Goal: Information Seeking & Learning: Learn about a topic

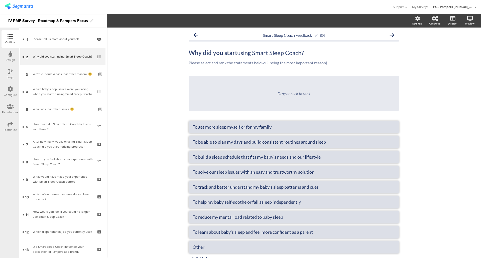
click at [22, 6] on img at bounding box center [19, 6] width 28 height 6
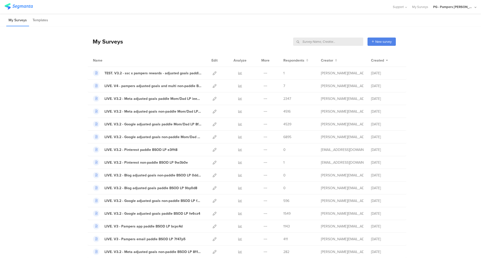
click at [338, 41] on input "text" at bounding box center [328, 42] width 70 height 8
type input "pmf"
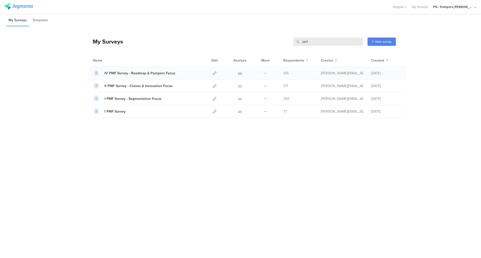
click at [242, 71] on icon at bounding box center [240, 73] width 4 height 4
click at [242, 85] on icon at bounding box center [240, 86] width 4 height 4
click at [239, 98] on icon at bounding box center [240, 99] width 4 height 4
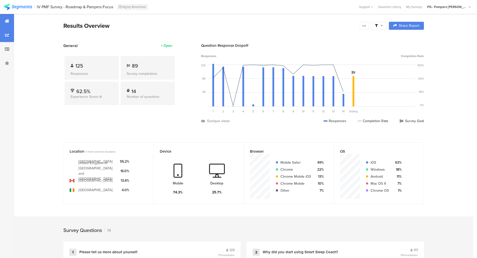
click at [6, 33] on icon at bounding box center [7, 35] width 4 height 4
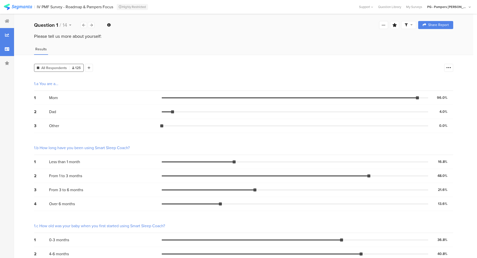
click at [8, 50] on icon at bounding box center [7, 49] width 5 height 4
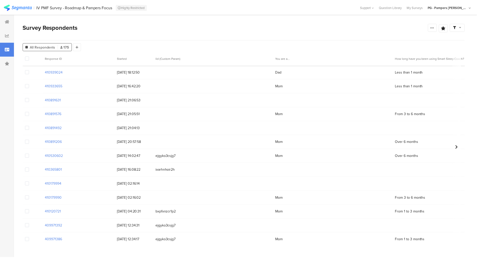
scroll to position [91, 0]
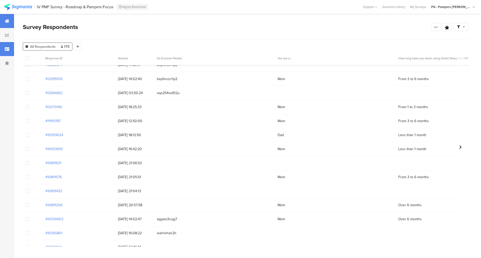
click at [5, 20] on div at bounding box center [7, 21] width 14 height 14
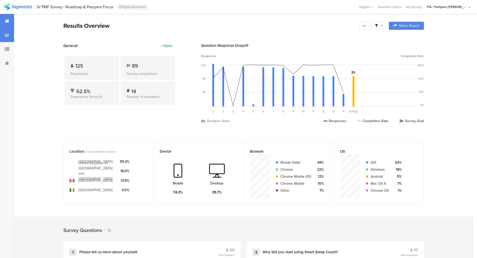
click at [7, 36] on icon at bounding box center [7, 35] width 4 height 4
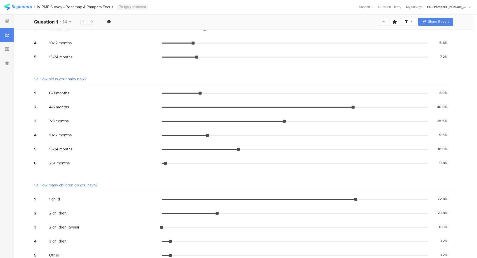
scroll to position [247, 0]
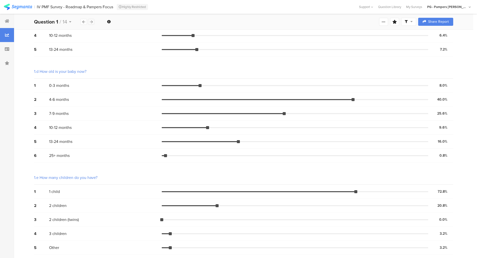
click at [91, 22] on icon at bounding box center [91, 21] width 3 height 3
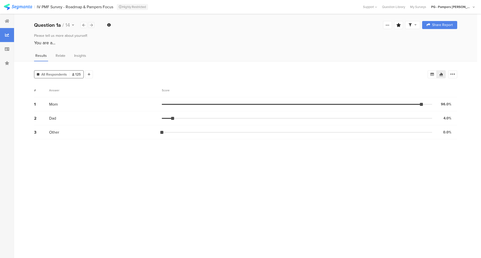
click at [91, 25] on icon at bounding box center [91, 25] width 3 height 3
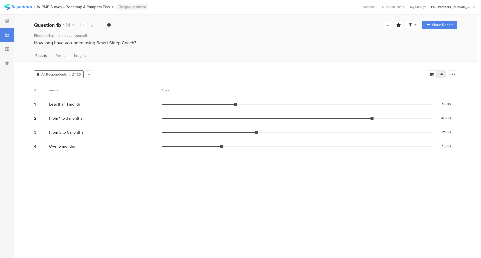
click at [91, 25] on icon at bounding box center [91, 25] width 3 height 3
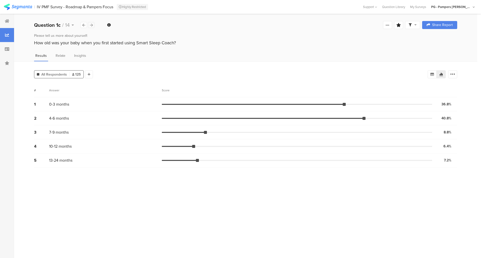
click at [91, 25] on icon at bounding box center [91, 25] width 3 height 3
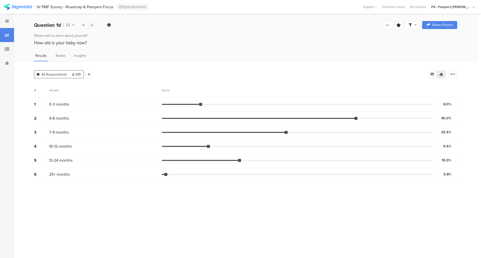
click at [91, 25] on icon at bounding box center [91, 25] width 3 height 3
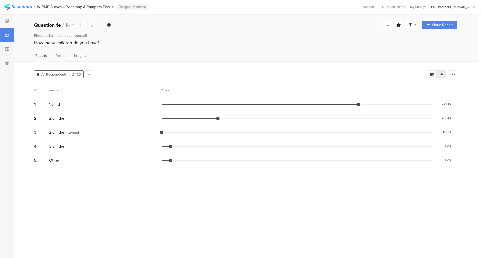
click at [91, 25] on icon at bounding box center [91, 25] width 3 height 3
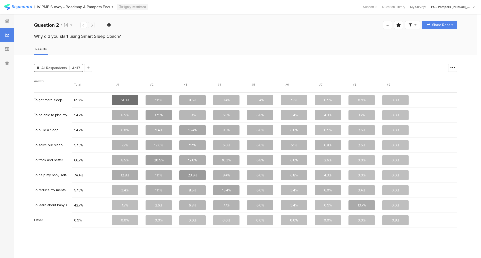
click at [91, 25] on icon at bounding box center [91, 25] width 3 height 3
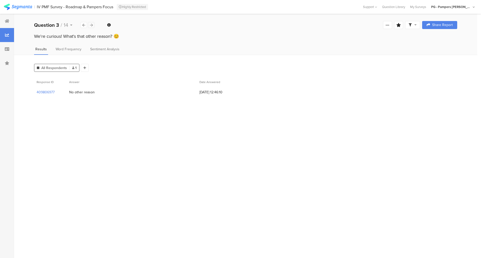
click at [91, 25] on icon at bounding box center [91, 25] width 3 height 3
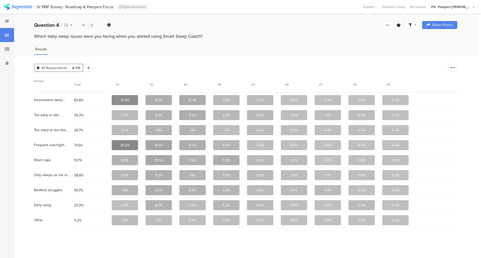
click at [91, 25] on icon at bounding box center [91, 25] width 3 height 3
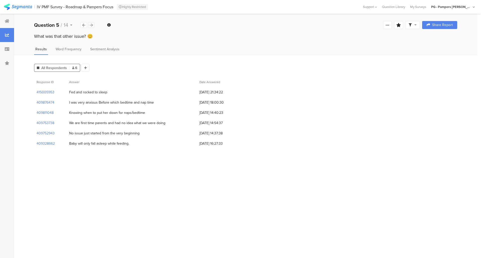
click at [91, 25] on icon at bounding box center [91, 25] width 3 height 3
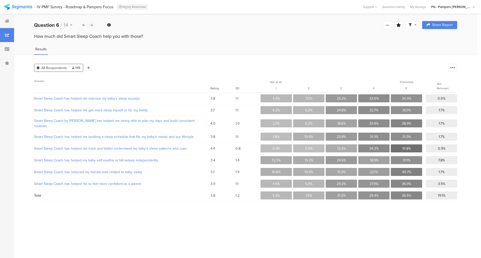
click at [91, 25] on icon at bounding box center [91, 25] width 3 height 3
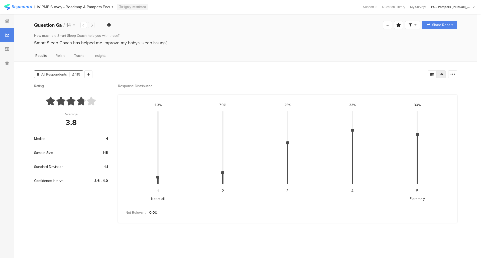
click at [91, 25] on icon at bounding box center [91, 25] width 3 height 3
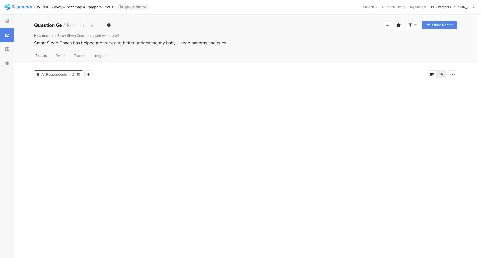
click at [91, 25] on icon at bounding box center [91, 25] width 3 height 3
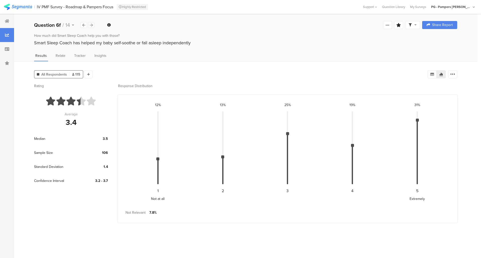
click at [91, 25] on icon at bounding box center [91, 25] width 3 height 3
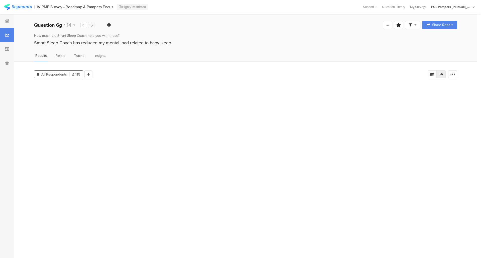
click at [91, 25] on icon at bounding box center [91, 25] width 3 height 3
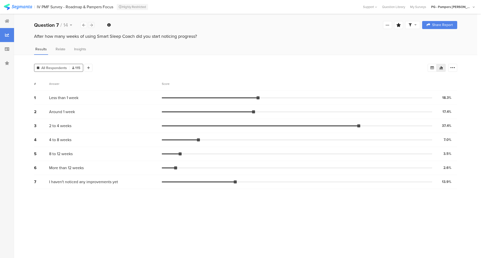
click at [91, 25] on icon at bounding box center [91, 25] width 3 height 3
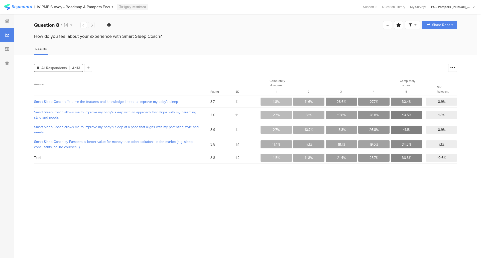
click at [91, 25] on icon at bounding box center [91, 25] width 3 height 3
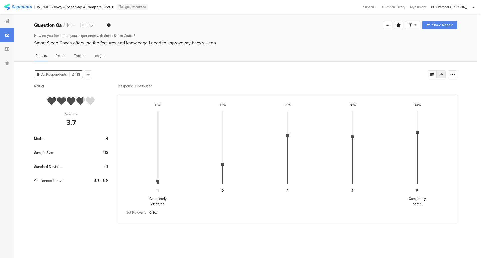
click at [91, 25] on icon at bounding box center [91, 25] width 3 height 3
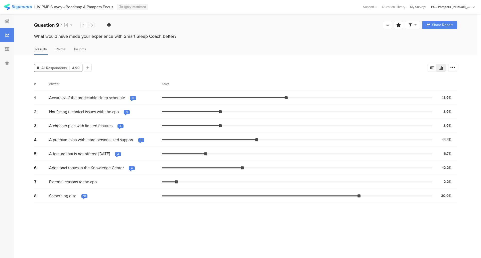
click at [91, 25] on icon at bounding box center [91, 25] width 3 height 3
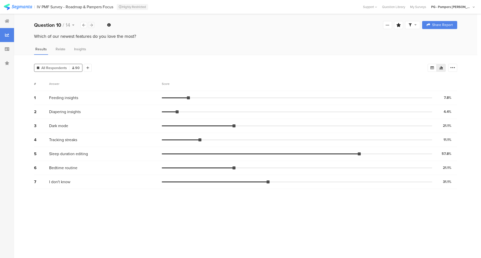
click at [91, 25] on icon at bounding box center [91, 25] width 3 height 3
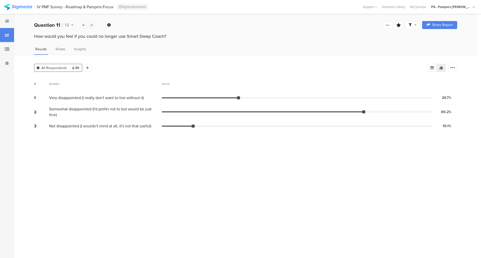
click at [91, 25] on icon at bounding box center [91, 25] width 3 height 3
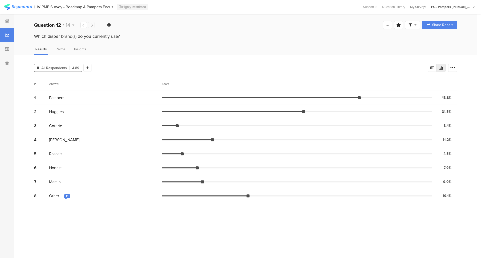
click at [93, 25] on div at bounding box center [91, 25] width 7 height 6
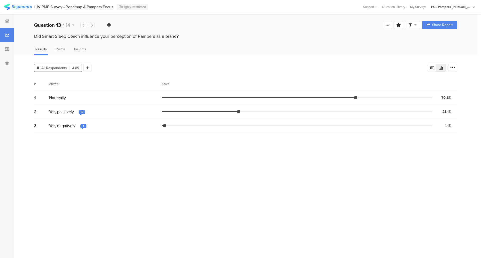
click at [93, 25] on div at bounding box center [91, 25] width 7 height 6
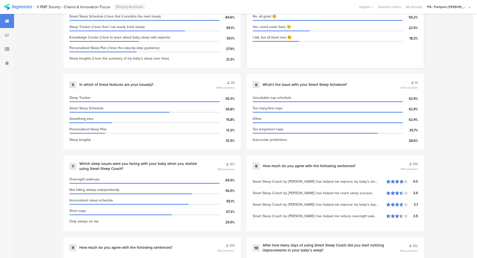
scroll to position [280, 0]
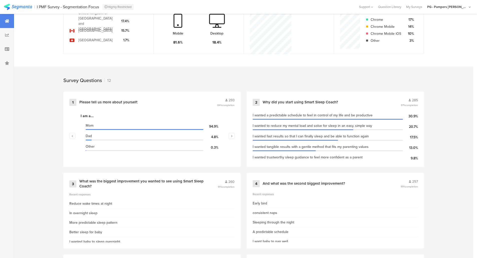
scroll to position [25, 0]
